Goal: Book appointment/travel/reservation

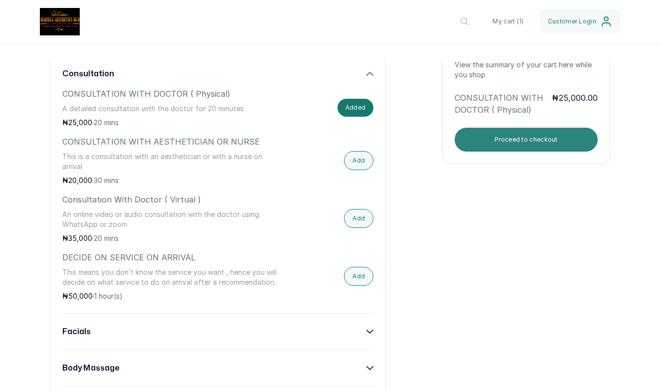
click at [496, 145] on button "Proceed to checkout" at bounding box center [526, 140] width 143 height 24
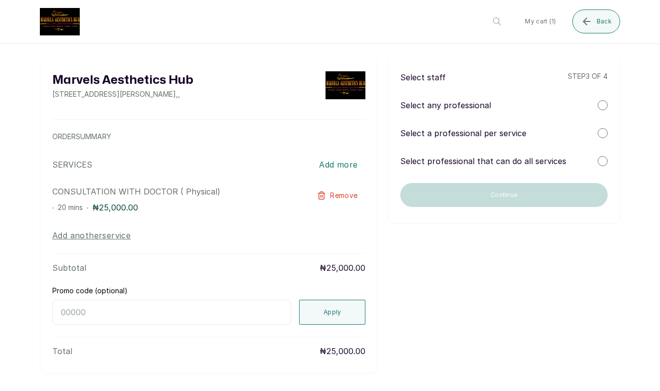
scroll to position [9, 0]
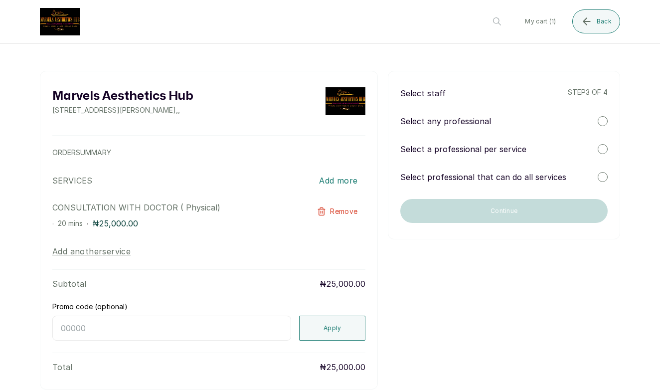
click at [507, 175] on p "Select professional that can do all services" at bounding box center [483, 177] width 166 height 12
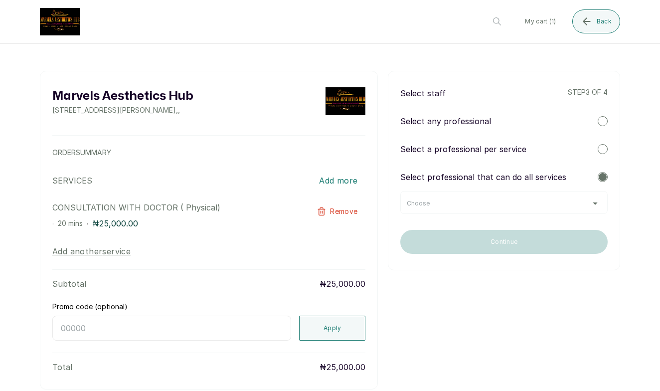
click at [471, 199] on div "Choose" at bounding box center [504, 203] width 194 height 8
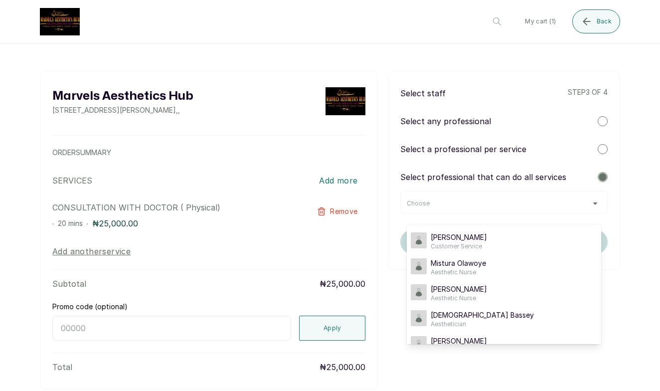
click at [607, 117] on div "Select any professional" at bounding box center [503, 121] width 207 height 12
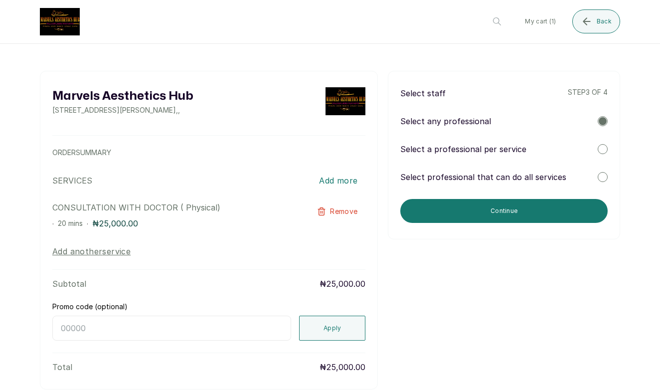
click at [603, 172] on div at bounding box center [603, 177] width 10 height 10
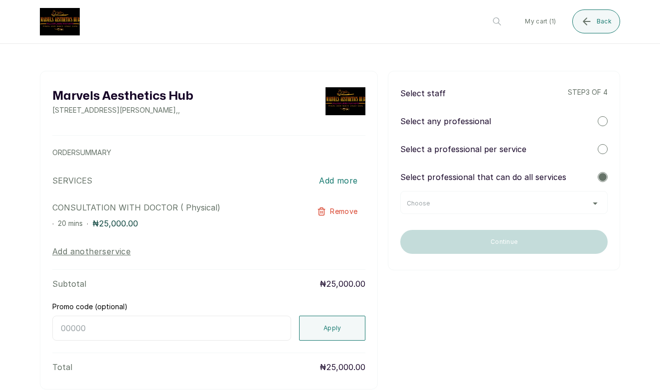
click at [601, 122] on div at bounding box center [603, 121] width 10 height 10
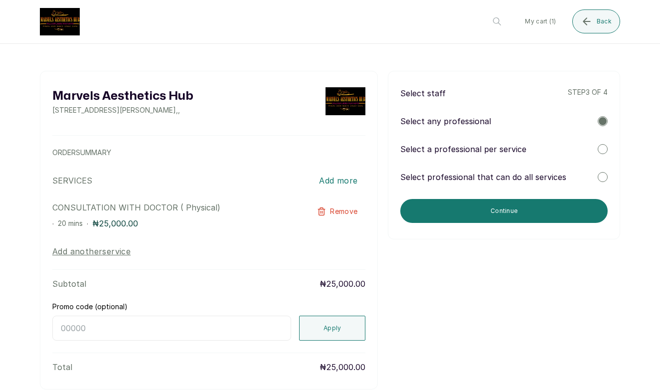
click at [607, 171] on div "Select professional that can do all services" at bounding box center [503, 177] width 207 height 12
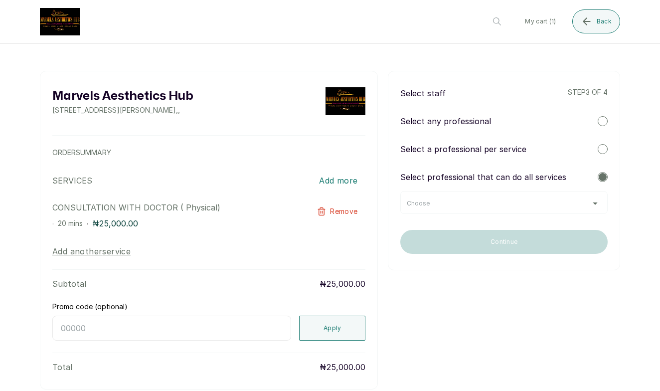
click at [574, 197] on div "Choose" at bounding box center [503, 202] width 207 height 23
click at [553, 211] on div "Choose" at bounding box center [503, 202] width 207 height 23
click at [590, 203] on div "Choose" at bounding box center [504, 203] width 194 height 8
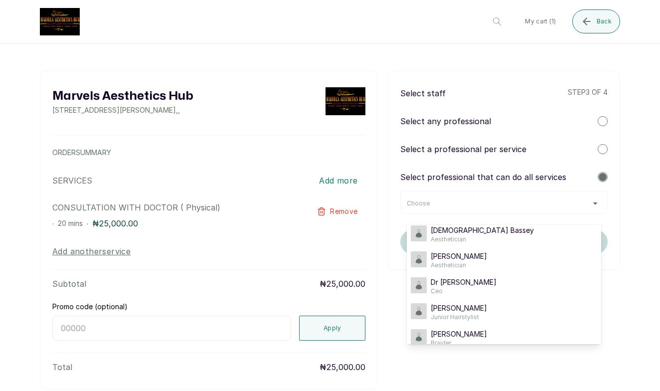
scroll to position [93, 0]
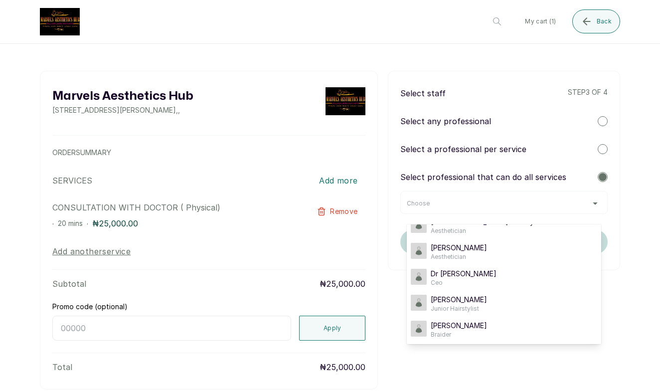
click at [601, 150] on div at bounding box center [603, 149] width 10 height 10
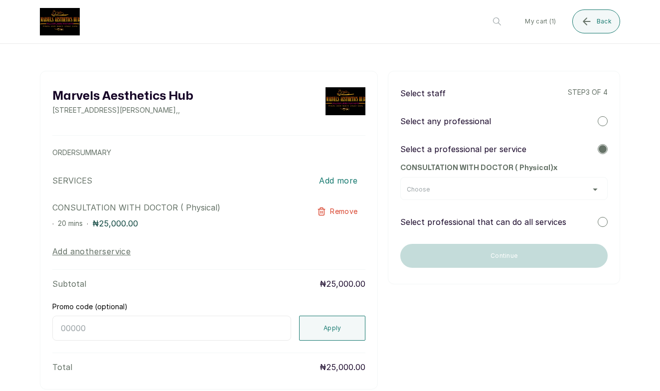
click at [590, 189] on div "Choose" at bounding box center [504, 189] width 194 height 8
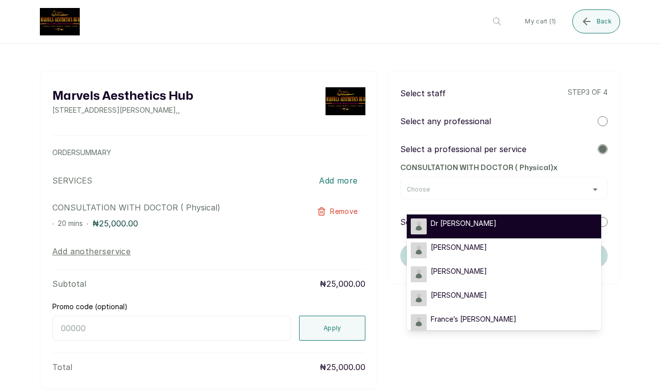
click at [527, 226] on div "Dr [PERSON_NAME]" at bounding box center [504, 226] width 186 height 16
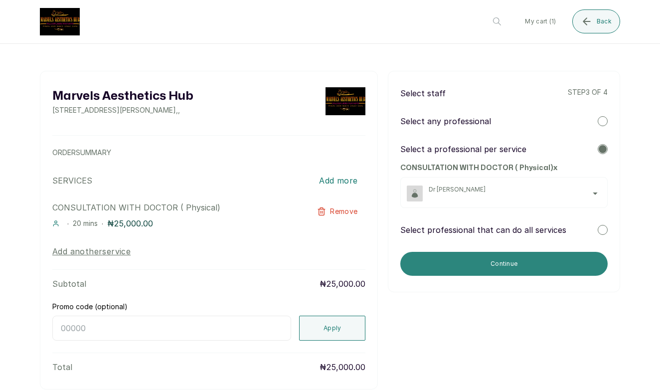
click at [473, 267] on button "Continue" at bounding box center [503, 264] width 207 height 24
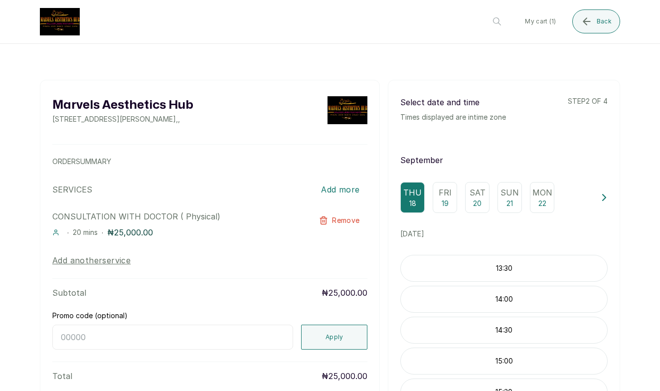
click at [479, 190] on p "Sat" at bounding box center [478, 192] width 16 height 12
click at [486, 299] on p "13:20" at bounding box center [504, 304] width 206 height 10
click at [507, 302] on p "13:20" at bounding box center [504, 304] width 206 height 10
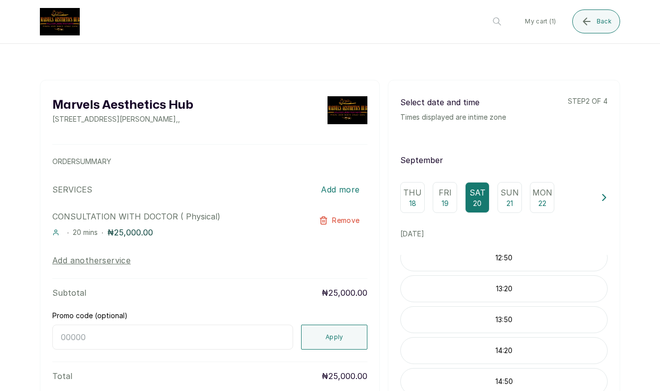
scroll to position [161, 0]
click at [506, 293] on p "13:20" at bounding box center [504, 293] width 206 height 10
click at [537, 297] on p "13:20" at bounding box center [504, 293] width 206 height 10
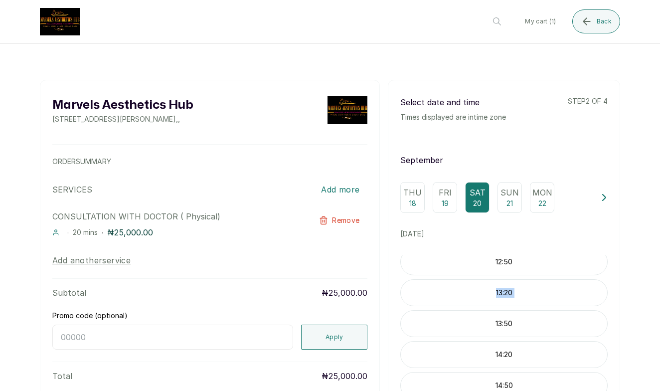
click at [537, 297] on p "13:20" at bounding box center [504, 293] width 206 height 10
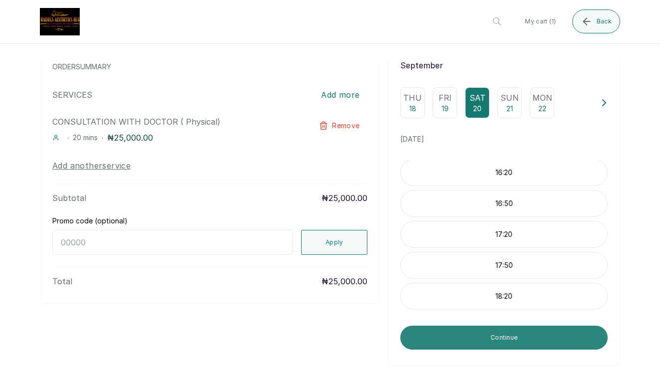
scroll to position [95, 0]
click at [536, 337] on button "Continue" at bounding box center [503, 337] width 207 height 24
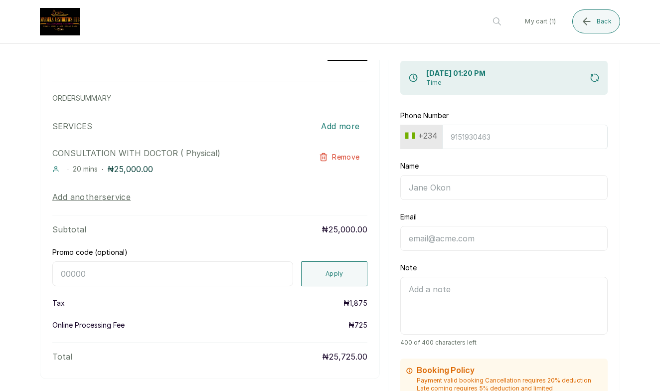
scroll to position [68, 0]
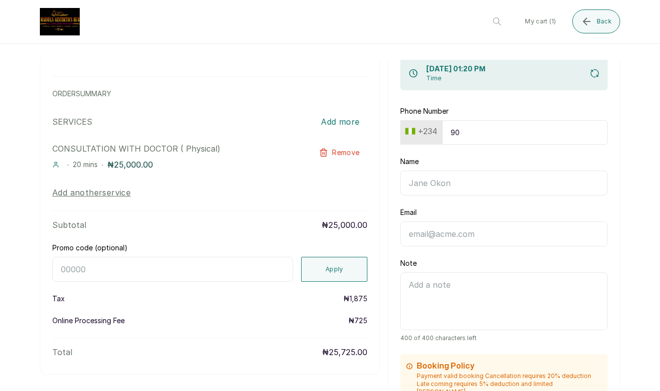
type input "905"
type input "9052413650"
type input "Omorinsola A"
type input "Omorinsola Adeoye"
type input "[EMAIL_ADDRESS][DOMAIN_NAME]"
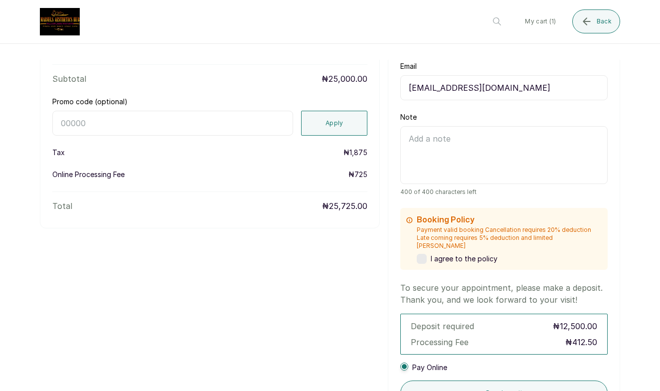
scroll to position [186, 0]
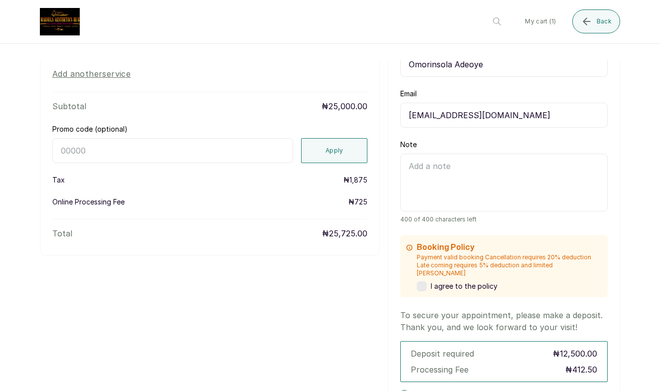
click at [423, 281] on label at bounding box center [422, 286] width 10 height 10
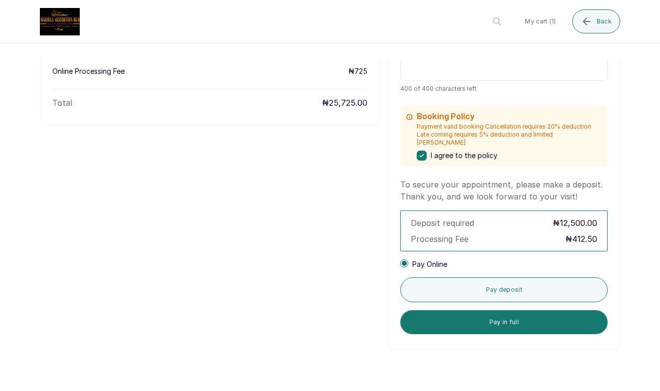
scroll to position [320, 0]
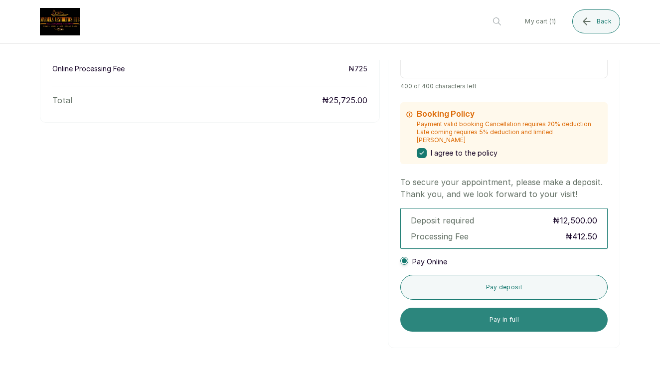
click at [517, 311] on button "Pay in full" at bounding box center [503, 320] width 207 height 24
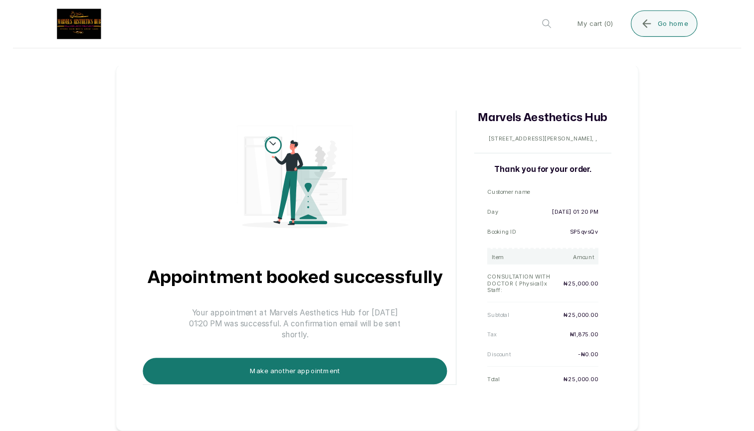
scroll to position [0, 0]
